Goal: Check status: Check status

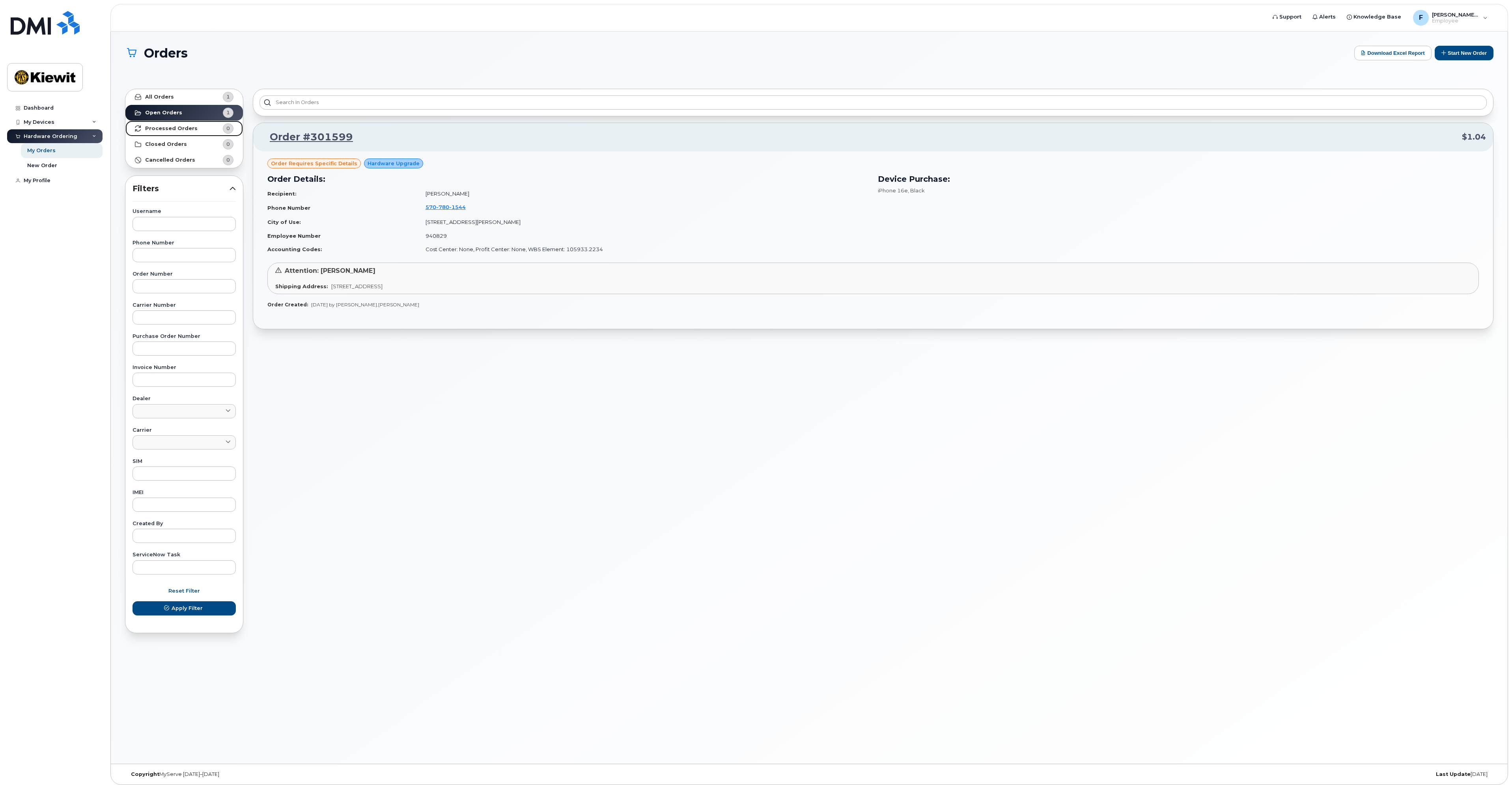
click at [172, 126] on strong "Processed Orders" at bounding box center [172, 129] width 52 height 6
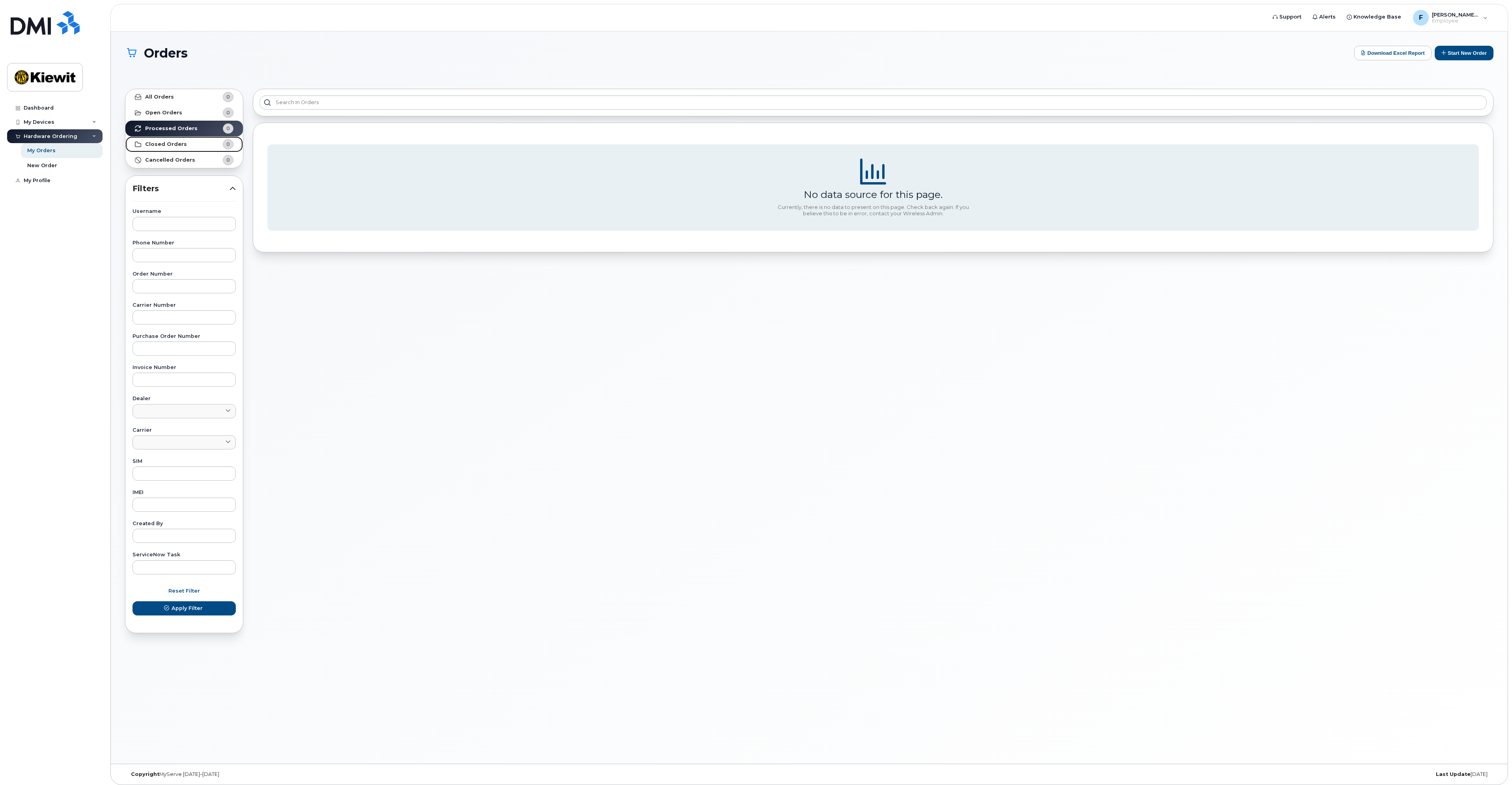
click at [174, 141] on strong "Closed Orders" at bounding box center [166, 144] width 42 height 6
click at [173, 112] on strong "Open Orders" at bounding box center [163, 113] width 37 height 6
click at [185, 99] on link "All Orders 0" at bounding box center [184, 97] width 117 height 16
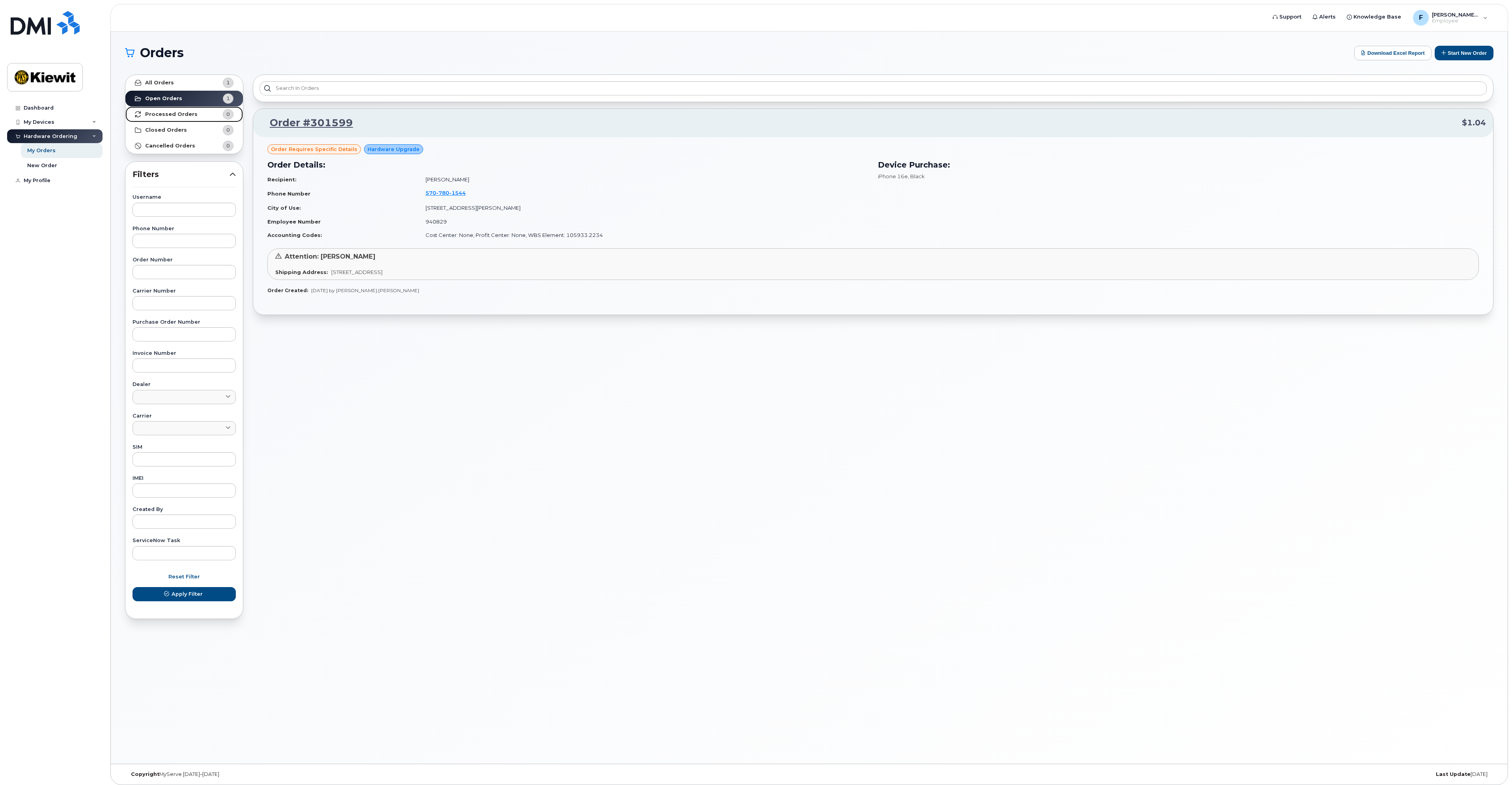
click at [183, 114] on strong "Processed Orders" at bounding box center [172, 114] width 52 height 6
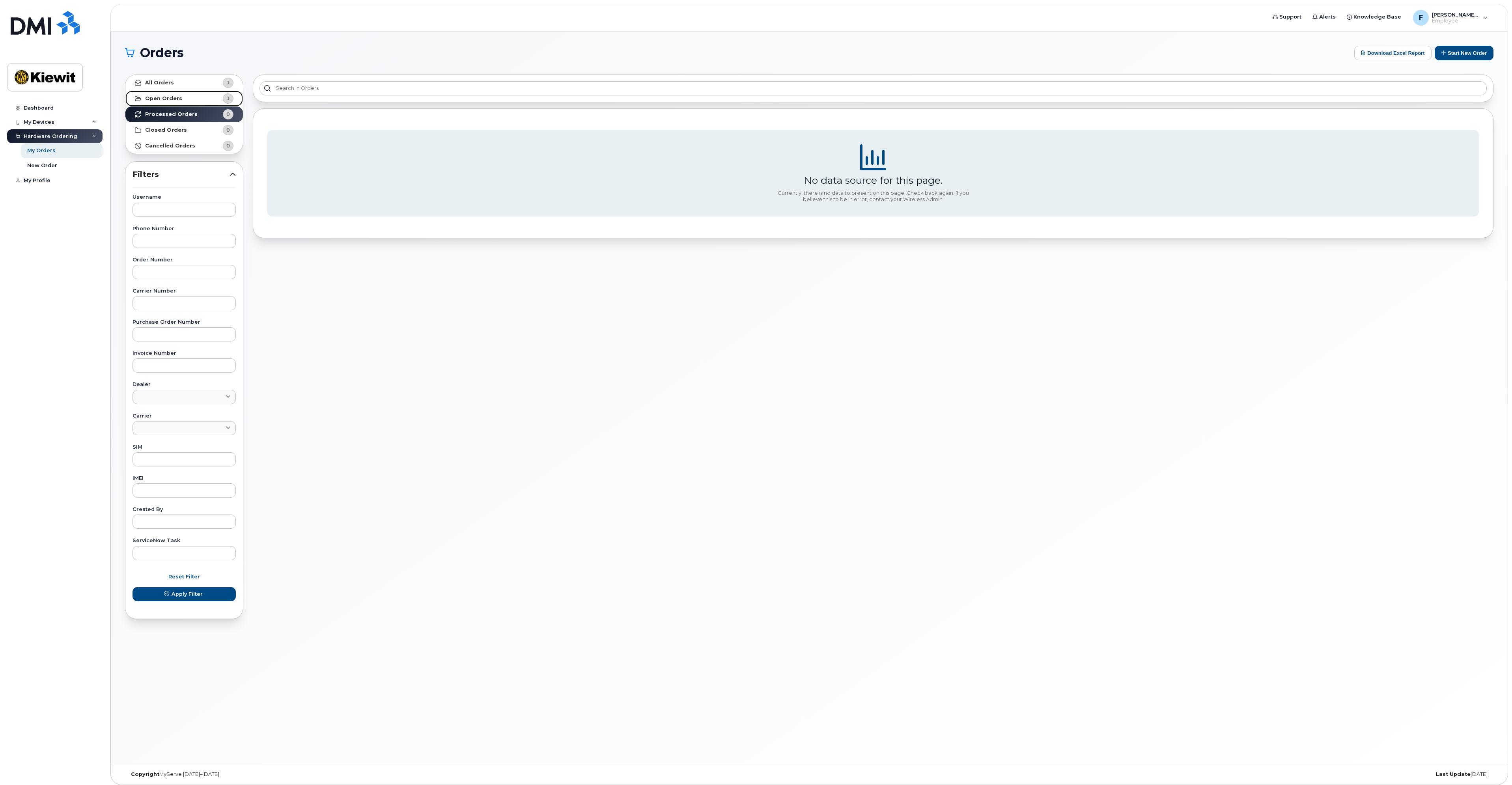
click at [184, 99] on link "Open Orders 1" at bounding box center [184, 98] width 117 height 16
